Goal: Task Accomplishment & Management: Manage account settings

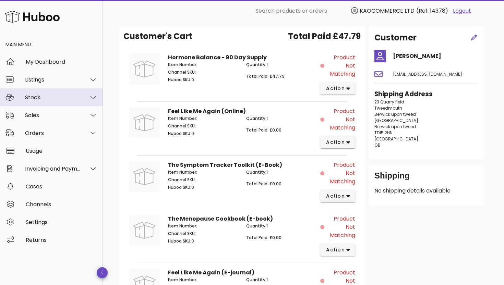
click at [33, 99] on div "Stock" at bounding box center [53, 97] width 56 height 7
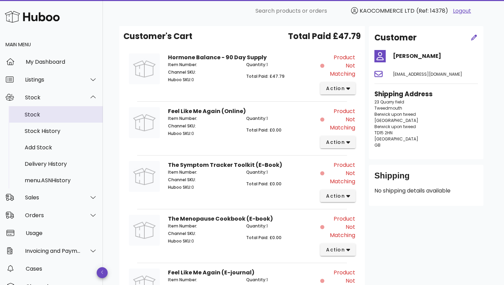
click at [34, 118] on div "Stock" at bounding box center [61, 114] width 73 height 7
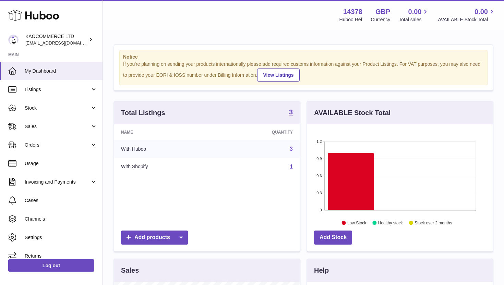
scroll to position [107, 186]
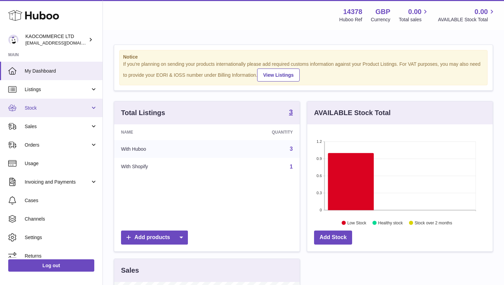
click at [75, 108] on span "Stock" at bounding box center [57, 108] width 65 height 7
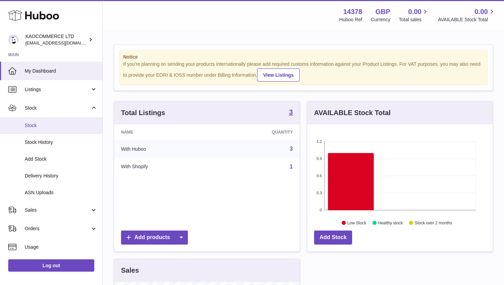
click at [72, 131] on link "Stock" at bounding box center [51, 125] width 103 height 17
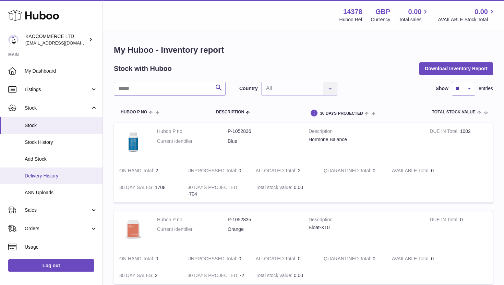
click at [65, 174] on span "Delivery History" at bounding box center [61, 176] width 73 height 7
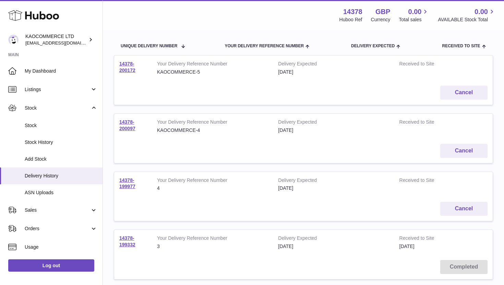
scroll to position [62, 0]
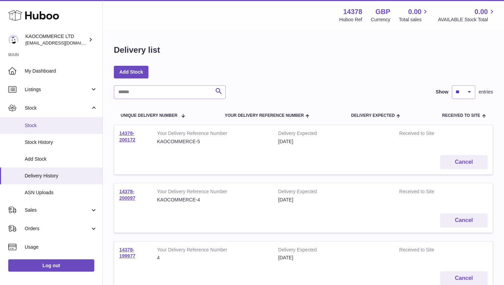
click at [36, 127] on span "Stock" at bounding box center [61, 125] width 73 height 7
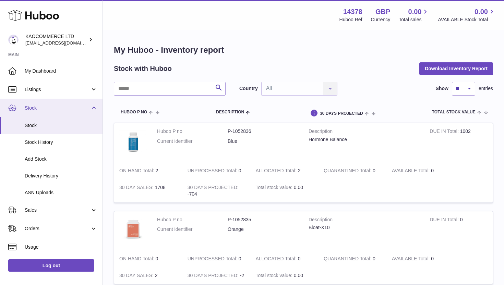
click at [57, 102] on link "Stock" at bounding box center [51, 108] width 103 height 19
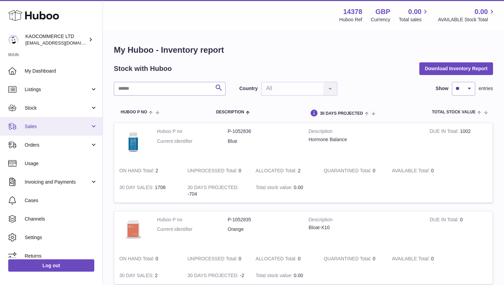
click at [77, 125] on span "Sales" at bounding box center [57, 126] width 65 height 7
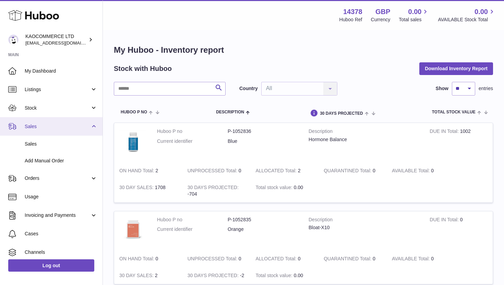
click at [77, 125] on span "Sales" at bounding box center [57, 126] width 65 height 7
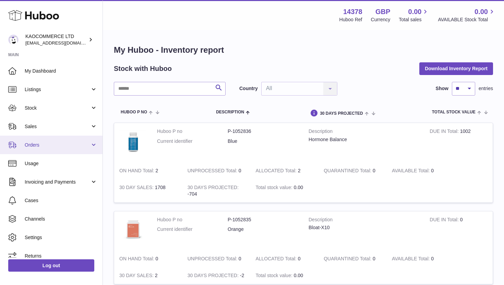
click at [73, 149] on link "Orders" at bounding box center [51, 145] width 103 height 19
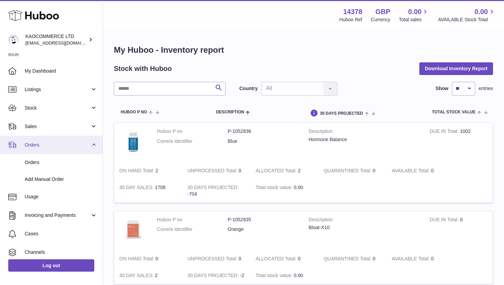
click at [73, 148] on link "Orders" at bounding box center [51, 145] width 103 height 19
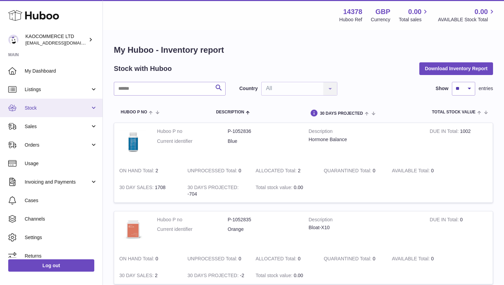
click at [73, 113] on link "Stock" at bounding box center [51, 108] width 103 height 19
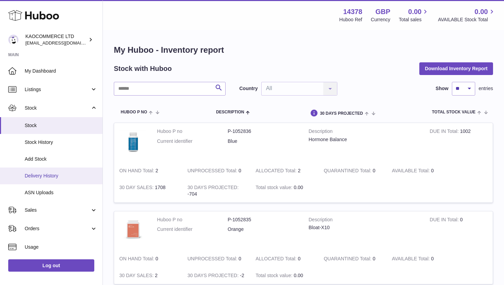
click at [56, 172] on link "Delivery History" at bounding box center [51, 176] width 103 height 17
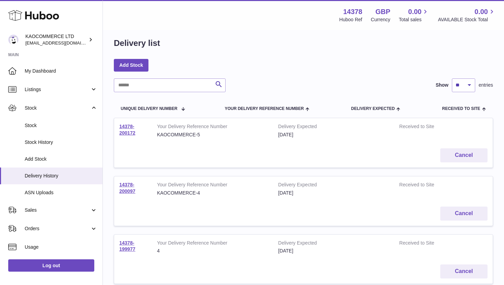
scroll to position [63, 0]
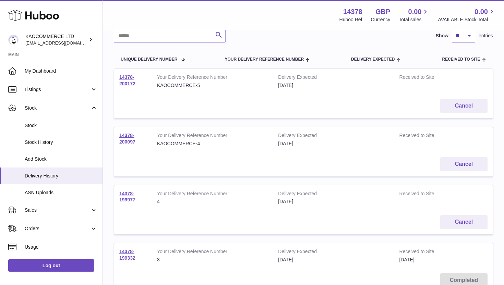
scroll to position [57, 0]
